Goal: Obtain resource: Obtain resource

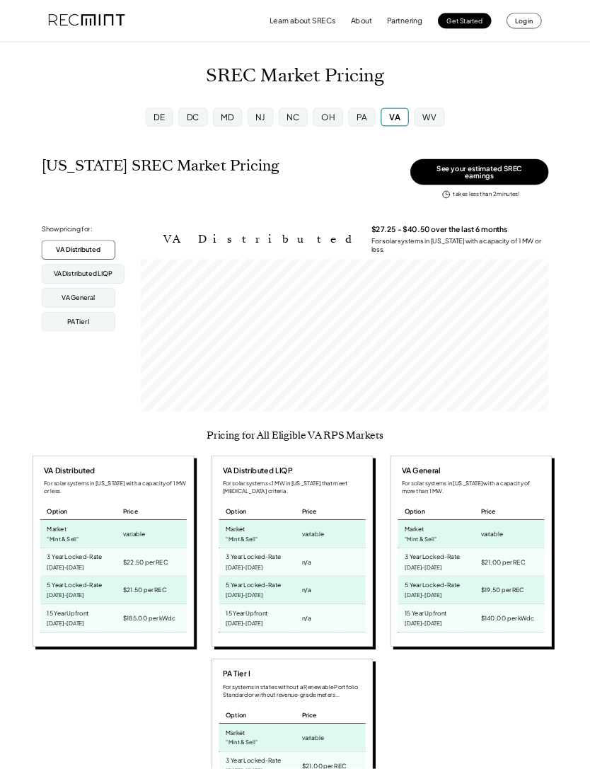
scroll to position [233, 626]
click at [410, 176] on div "NJ" at bounding box center [399, 180] width 39 height 28
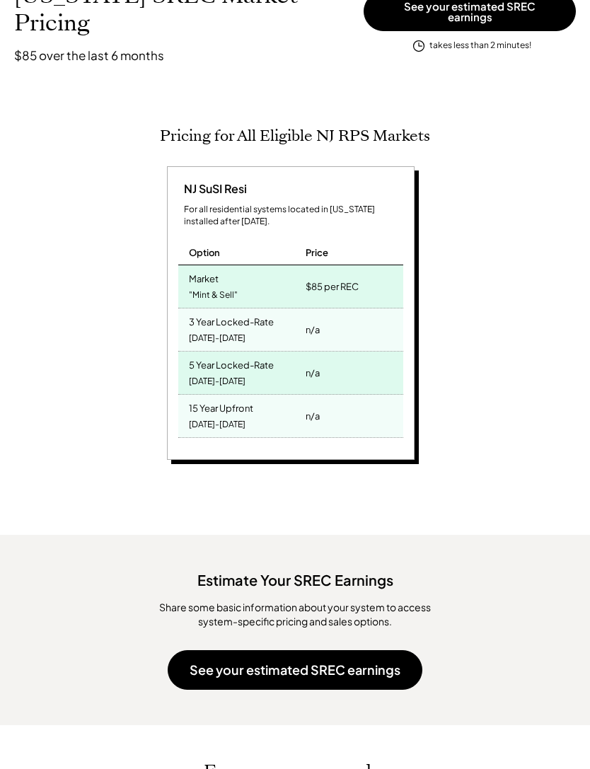
scroll to position [258, 0]
click at [397, 670] on button "See your estimated SREC earnings" at bounding box center [295, 671] width 255 height 40
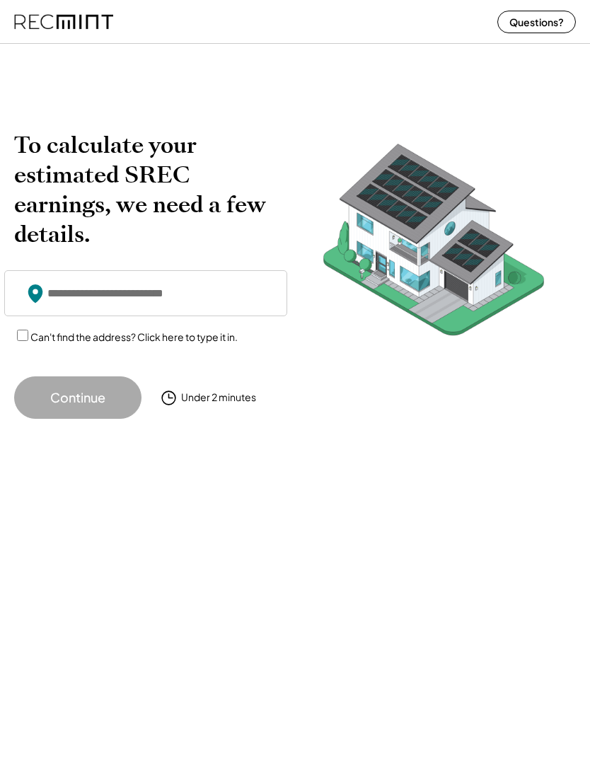
click at [255, 299] on input "input" at bounding box center [145, 293] width 283 height 46
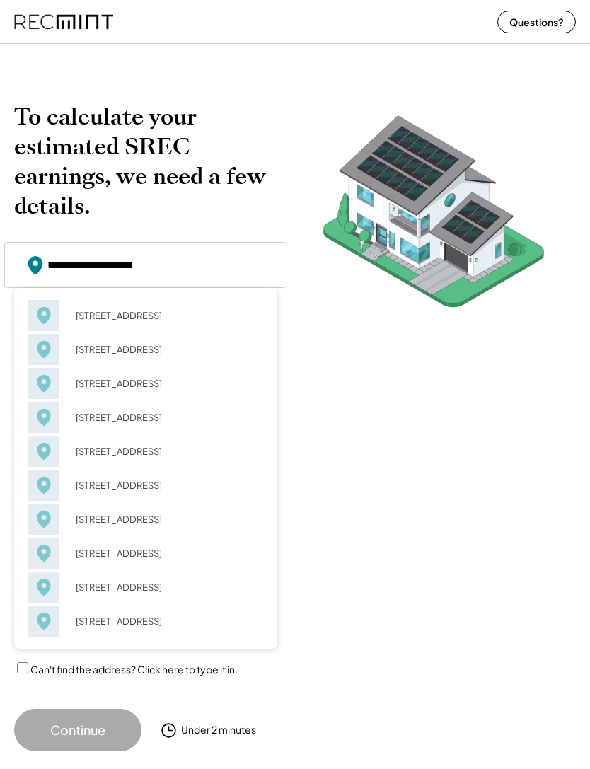
click at [72, 317] on div "545 Lafayette Ave Hawthorne, NJ 07506" at bounding box center [164, 316] width 197 height 20
type input "**********"
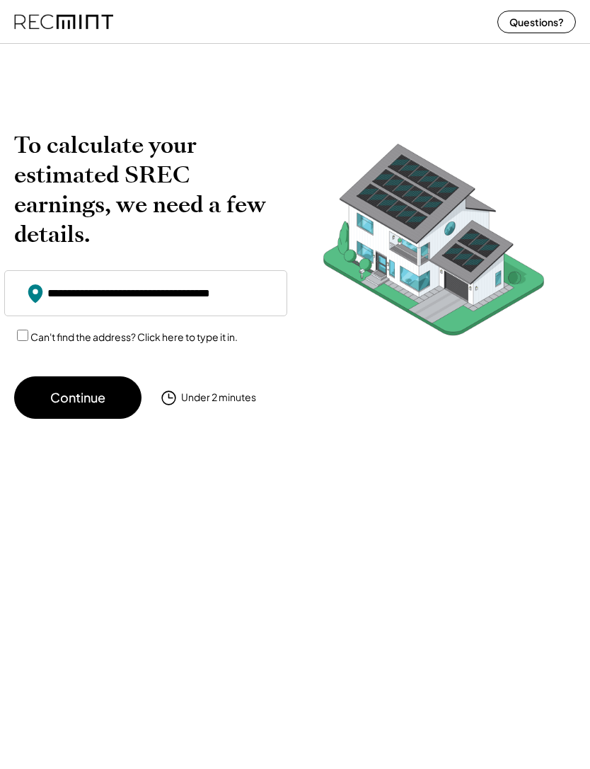
click at [69, 395] on button "Continue" at bounding box center [77, 397] width 127 height 42
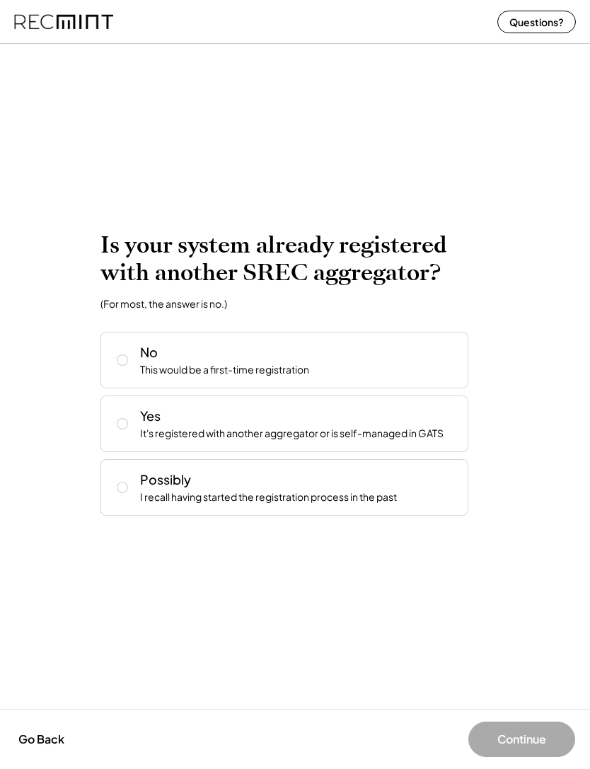
click at [109, 480] on div "Possibly I recall having started the registration process in the past" at bounding box center [284, 487] width 368 height 57
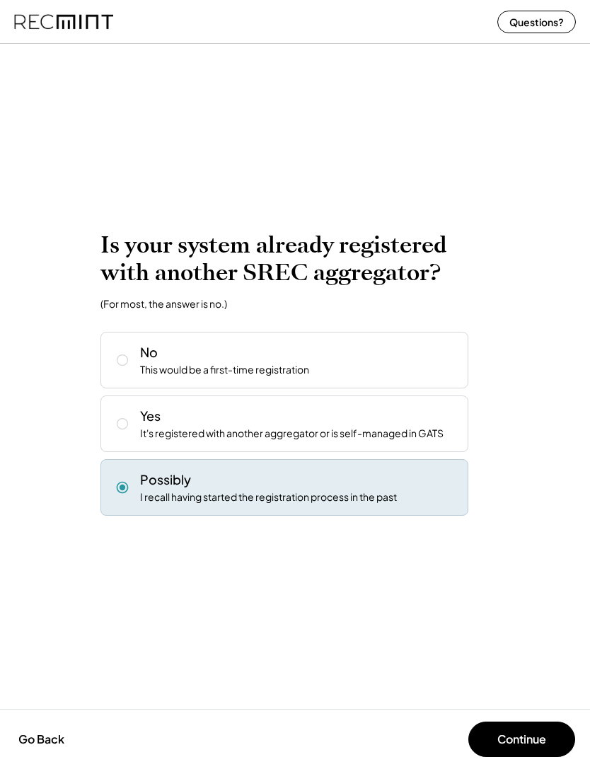
click at [115, 487] on button at bounding box center [122, 487] width 21 height 21
click at [537, 731] on button "Continue" at bounding box center [521, 739] width 107 height 35
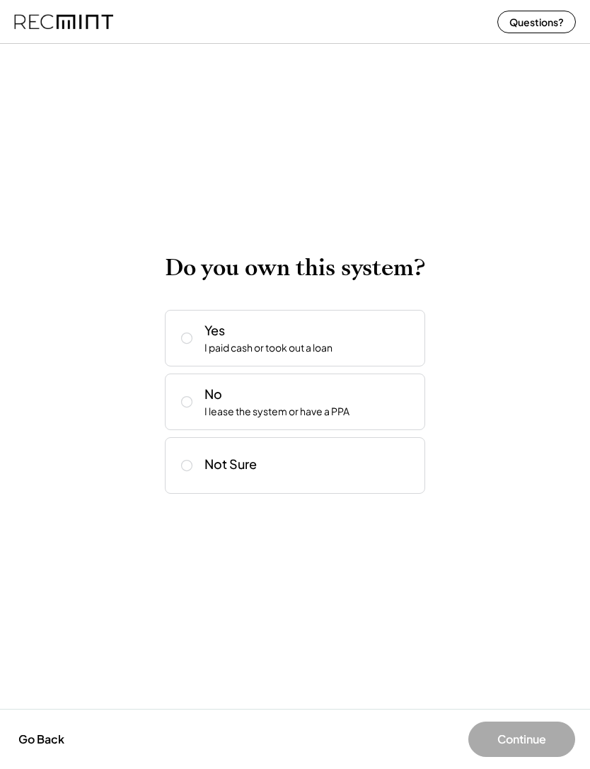
click at [192, 339] on icon at bounding box center [187, 338] width 14 height 14
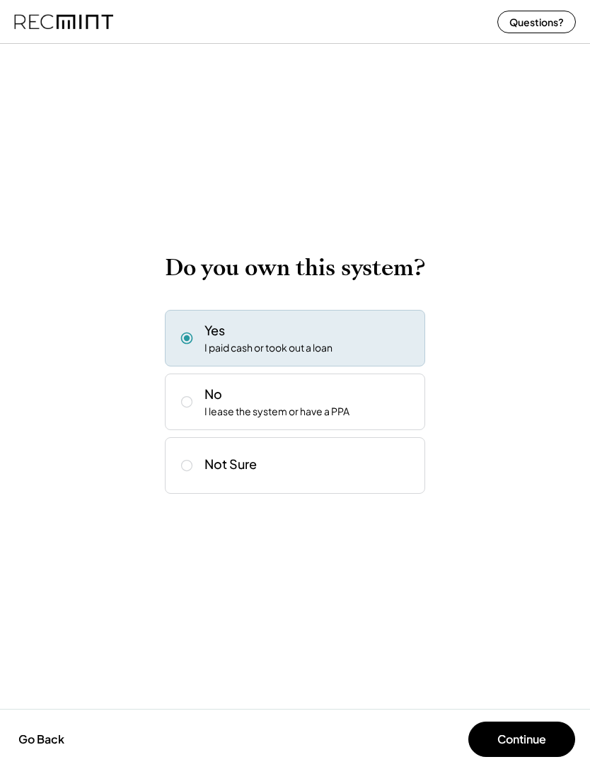
click at [543, 744] on button "Continue" at bounding box center [521, 739] width 107 height 35
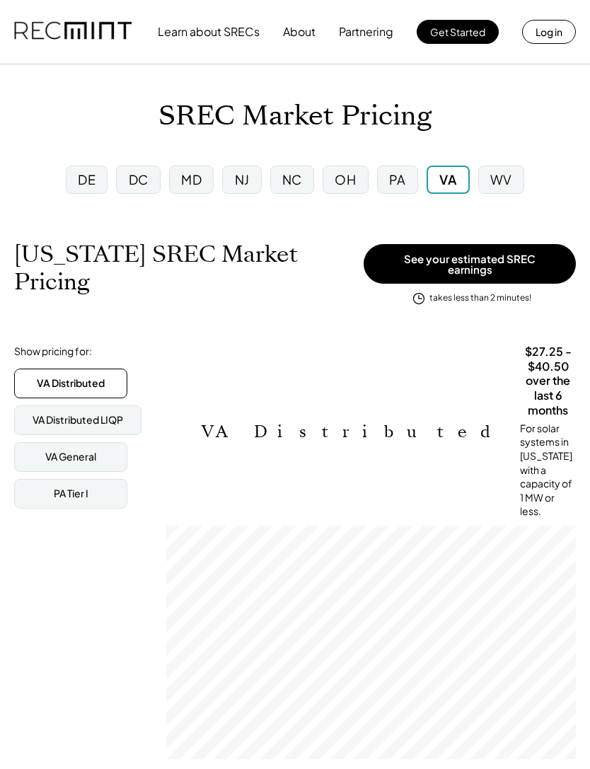
scroll to position [233, 410]
click at [245, 181] on div "NJ" at bounding box center [242, 179] width 15 height 18
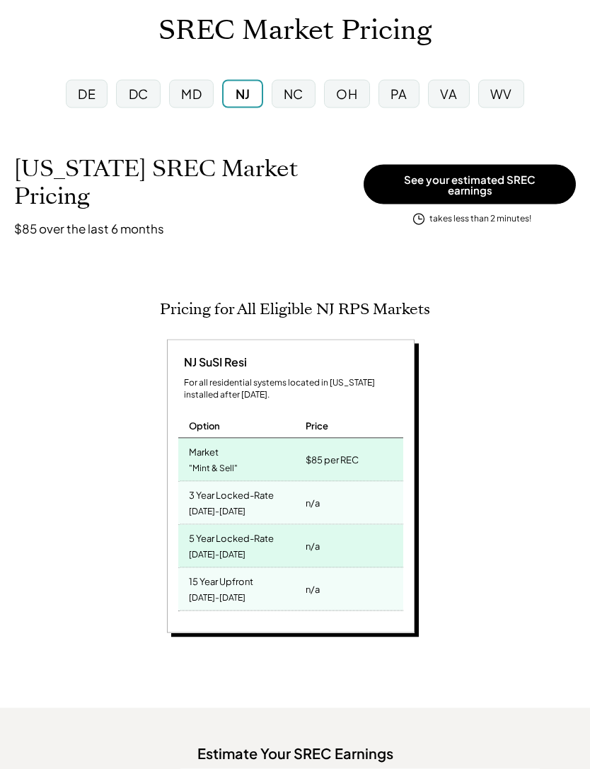
scroll to position [59, 0]
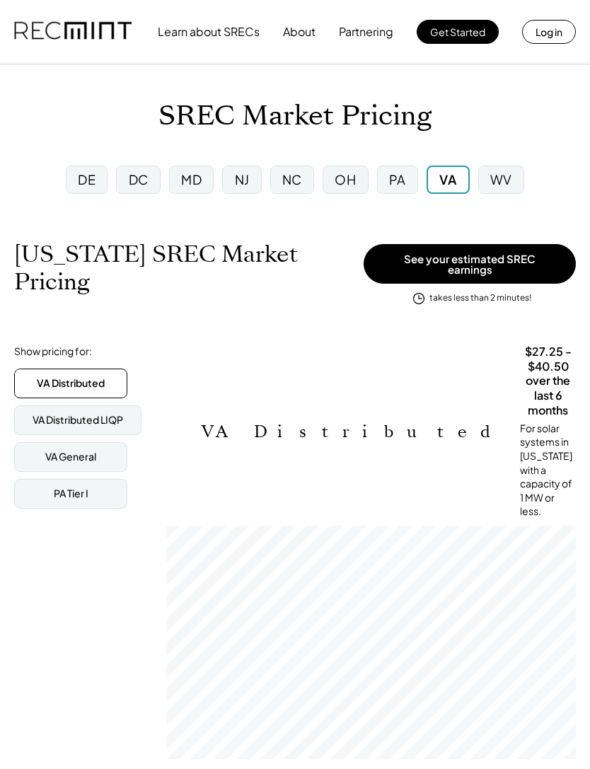
scroll to position [233, 410]
